Goal: Transaction & Acquisition: Book appointment/travel/reservation

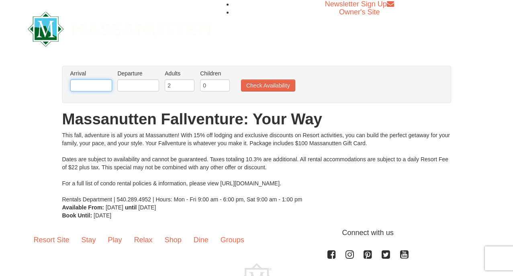
click at [96, 83] on input "text" at bounding box center [91, 86] width 42 height 12
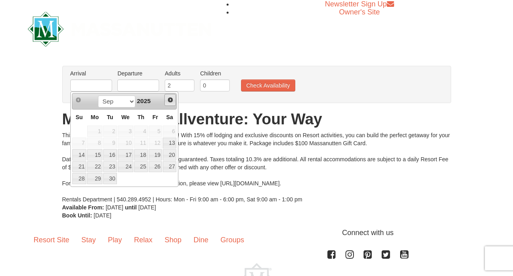
click at [169, 100] on span "Next" at bounding box center [170, 100] width 6 height 6
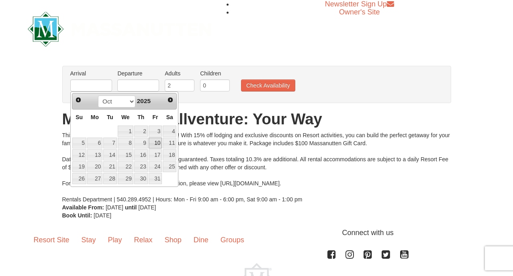
click at [157, 145] on link "10" at bounding box center [156, 143] width 14 height 11
type input "[DATE]"
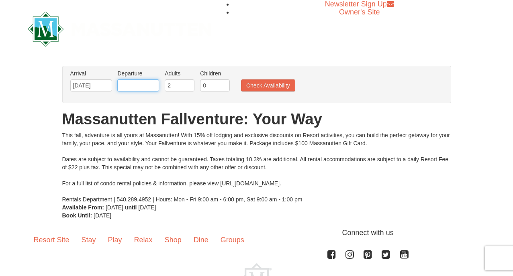
click at [148, 86] on input "text" at bounding box center [138, 86] width 42 height 12
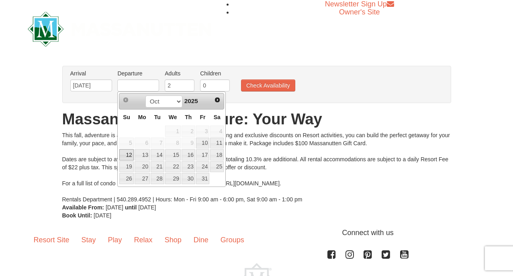
click at [128, 156] on link "12" at bounding box center [126, 154] width 14 height 11
type input "[DATE]"
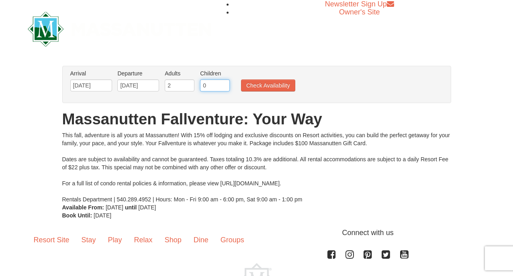
type input "1"
click at [226, 84] on input "1" at bounding box center [215, 86] width 30 height 12
click at [268, 88] on button "Check Availability" at bounding box center [268, 86] width 54 height 12
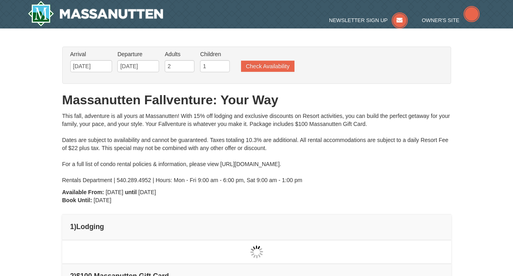
type input "[DATE]"
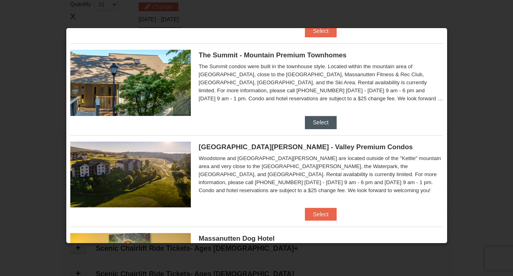
scroll to position [387, 0]
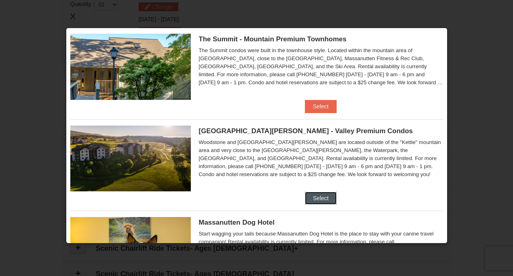
click at [322, 200] on button "Select" at bounding box center [321, 198] width 32 height 13
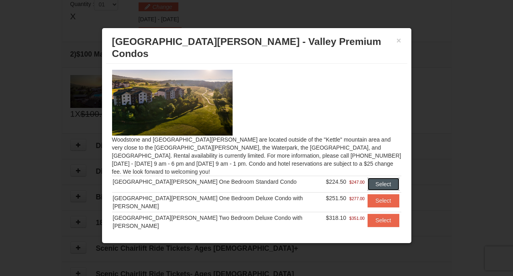
click at [368, 178] on button "Select" at bounding box center [384, 184] width 32 height 13
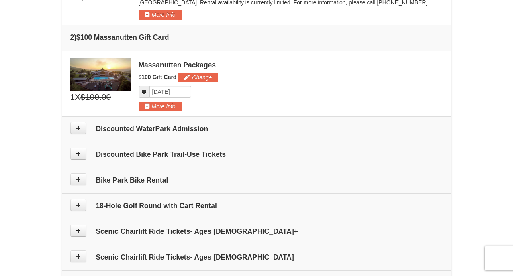
scroll to position [304, 0]
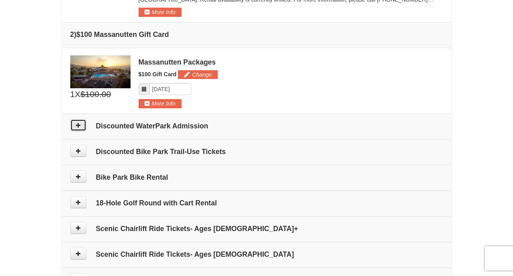
click at [72, 122] on button at bounding box center [78, 125] width 16 height 12
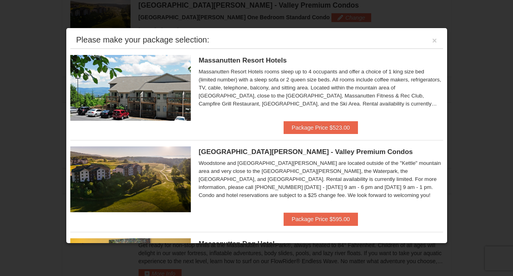
scroll to position [247, 0]
click at [436, 40] on button "×" at bounding box center [434, 41] width 5 height 8
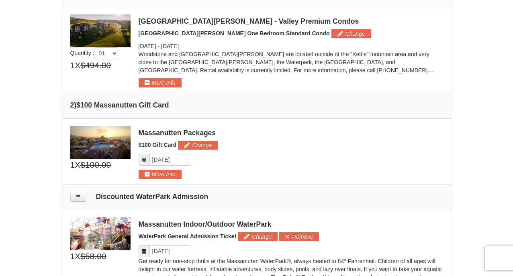
scroll to position [236, 0]
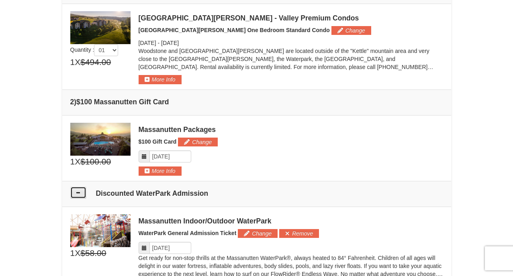
click at [80, 194] on icon at bounding box center [79, 193] width 6 height 6
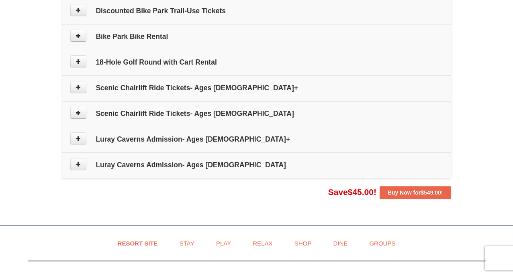
scroll to position [587, 0]
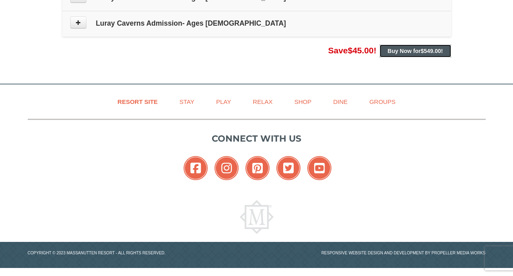
click at [432, 51] on span "$549.00" at bounding box center [431, 51] width 20 height 6
click at [415, 48] on strong "Buy Now for $549.00 !" at bounding box center [415, 51] width 55 height 6
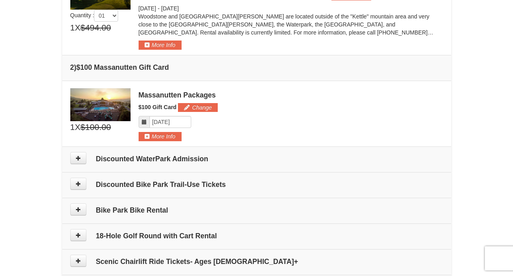
scroll to position [284, 0]
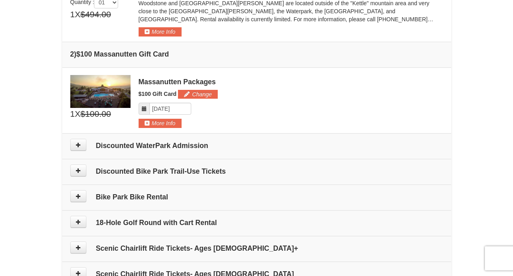
click at [145, 106] on icon at bounding box center [144, 109] width 6 height 6
click at [161, 111] on input "Please format dates MM/DD/YYYY" at bounding box center [170, 109] width 42 height 12
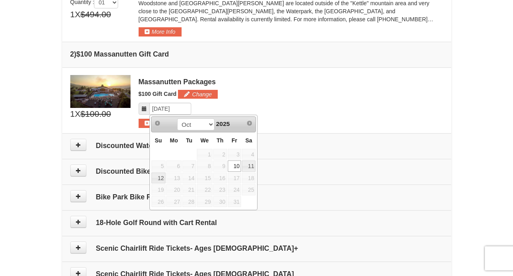
click at [238, 166] on link "10" at bounding box center [235, 166] width 14 height 11
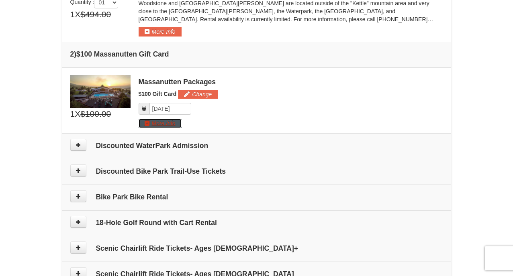
click at [158, 122] on button "More Info" at bounding box center [160, 123] width 43 height 9
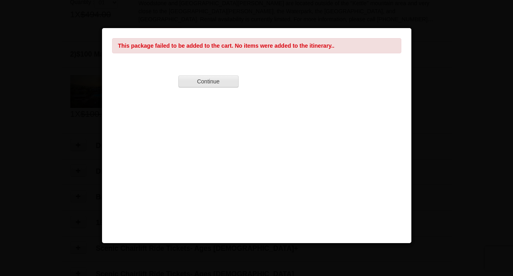
click at [234, 83] on button "Continue" at bounding box center [208, 82] width 60 height 12
click at [198, 84] on button "Continue" at bounding box center [208, 82] width 60 height 12
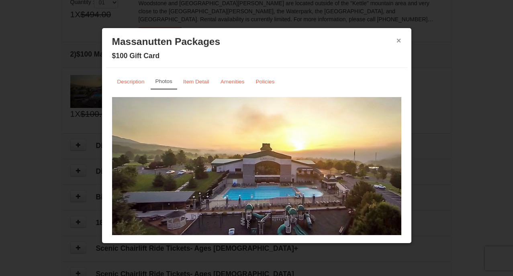
click at [399, 39] on button "×" at bounding box center [399, 41] width 5 height 8
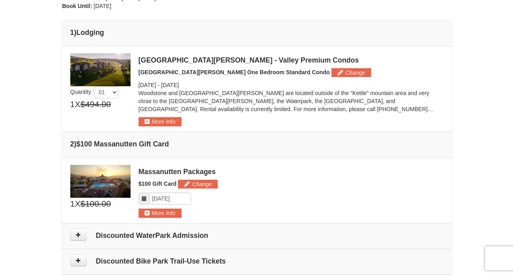
scroll to position [186, 0]
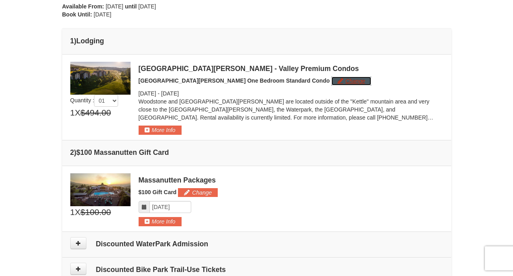
click at [331, 83] on button "Change" at bounding box center [351, 81] width 40 height 9
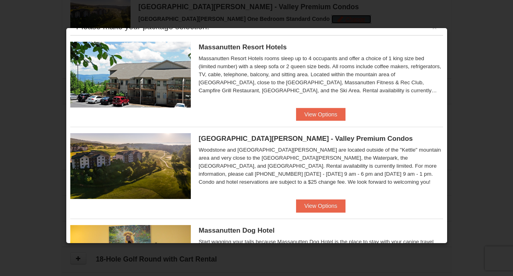
scroll to position [14, 0]
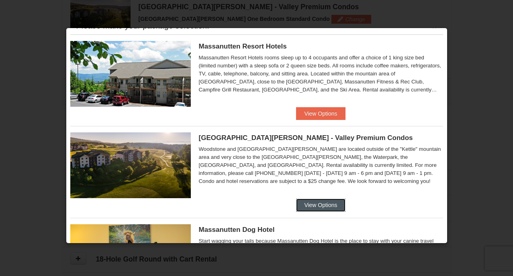
click at [312, 204] on button "View Options" at bounding box center [320, 205] width 49 height 13
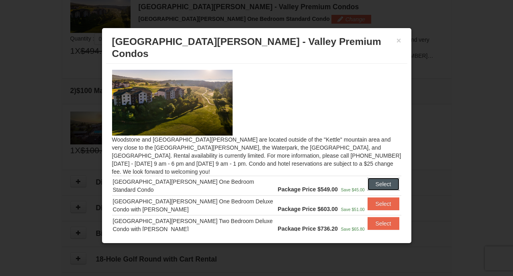
click at [382, 178] on button "Select" at bounding box center [384, 184] width 32 height 13
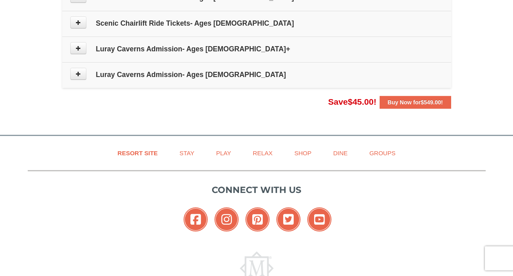
scroll to position [538, 0]
